Goal: Complete application form: Complete application form

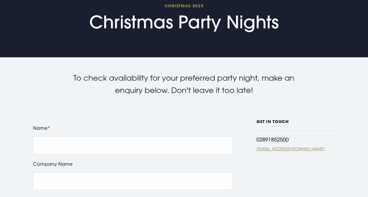
scroll to position [117, 0]
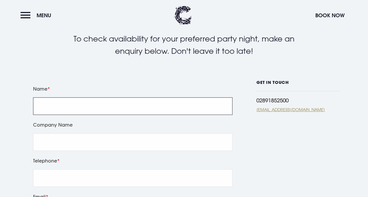
click at [117, 111] on input "Name" at bounding box center [132, 106] width 199 height 18
click at [105, 115] on input "Name" at bounding box center [132, 106] width 199 height 18
type input "[PERSON_NAME]"
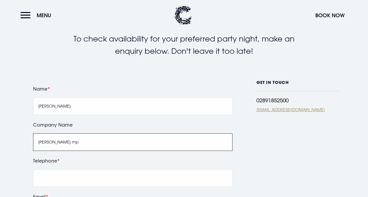
drag, startPoint x: 91, startPoint y: 155, endPoint x: 96, endPoint y: 149, distance: 7.5
click at [93, 150] on input "[PERSON_NAME] mp" at bounding box center [132, 142] width 199 height 18
click at [149, 143] on input "[PERSON_NAME] P" at bounding box center [132, 142] width 199 height 18
type input "[PERSON_NAME] MP"
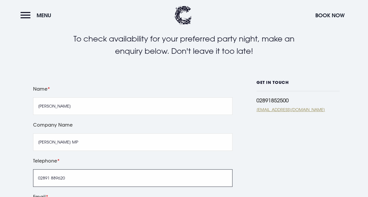
type input "02891 889620"
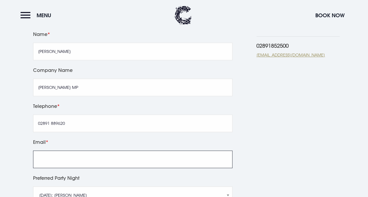
scroll to position [218, 0]
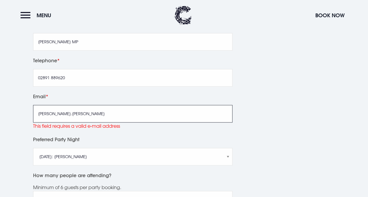
type input "[PERSON_NAME][EMAIL_ADDRESS][PERSON_NAME][DOMAIN_NAME]"
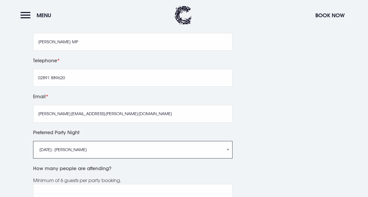
click at [119, 158] on select "[DATE]: [PERSON_NAME] [DATE]: Manouche Boys [DATE]: Manouche Boys [DATE]: Anthe…" at bounding box center [132, 150] width 199 height 18
select select "[DATE]: Just [PERSON_NAME]"
click at [33, 148] on select "[DATE]: [PERSON_NAME] [DATE]: Manouche Boys [DATE]: Manouche Boys [DATE]: Anthe…" at bounding box center [132, 150] width 199 height 18
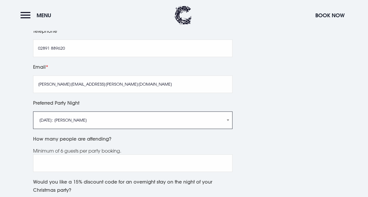
scroll to position [276, 0]
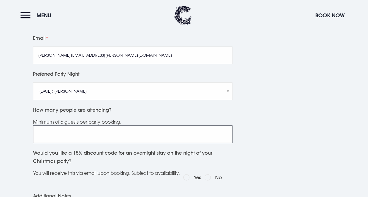
click at [124, 141] on input "How many people are attending?" at bounding box center [132, 135] width 199 height 18
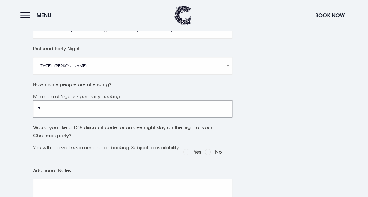
scroll to position [335, 0]
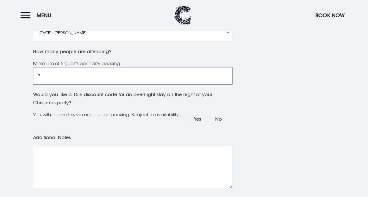
type input "7"
click at [222, 123] on label "No" at bounding box center [218, 119] width 7 height 8
click at [211, 122] on input "No" at bounding box center [208, 119] width 6 height 6
radio input "true"
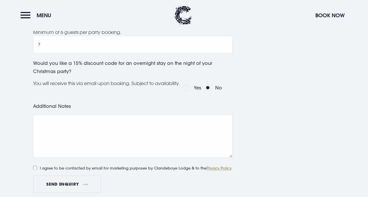
scroll to position [393, 0]
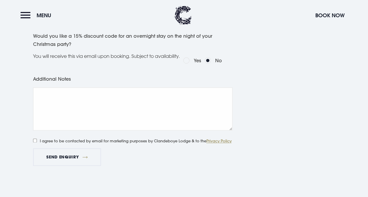
click at [34, 144] on label "I agree to be contacted by email for marketing purposes by Clandeboye Lodge & t…" at bounding box center [125, 141] width 184 height 8
click at [34, 143] on input "I agree to be contacted by email for marketing purposes by Clandeboye Lodge & t…" at bounding box center [35, 141] width 4 height 4
checkbox input "true"
click at [65, 159] on button "Send Enquiry" at bounding box center [67, 157] width 68 height 18
